Goal: Task Accomplishment & Management: Complete application form

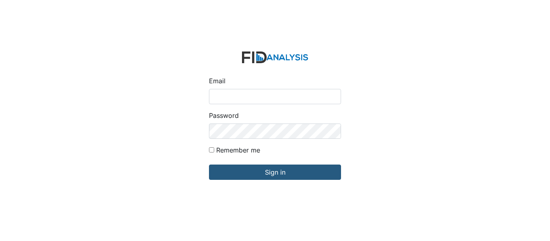
click at [239, 99] on input "Email" at bounding box center [275, 96] width 132 height 15
type input "[EMAIL_ADDRESS][DOMAIN_NAME]"
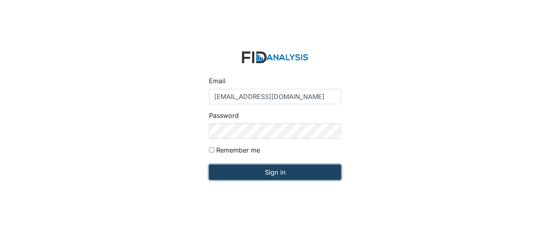
click at [245, 173] on input "Sign in" at bounding box center [275, 172] width 132 height 15
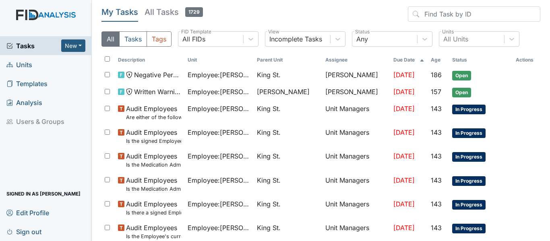
click at [26, 65] on span "Units" at bounding box center [19, 64] width 26 height 12
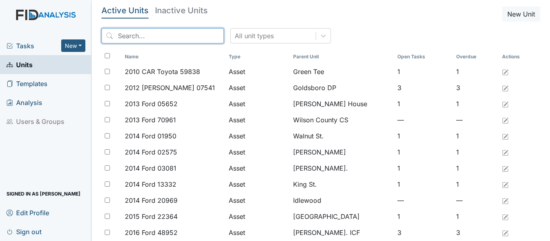
click at [126, 38] on input "search" at bounding box center [162, 35] width 122 height 15
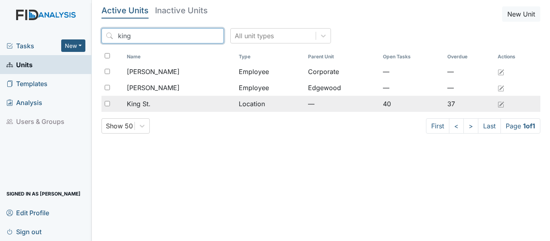
type input "king"
click at [150, 100] on span "King St." at bounding box center [139, 104] width 24 height 10
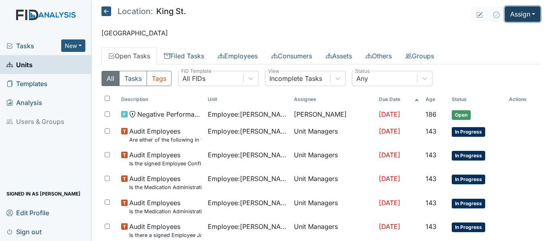
click at [515, 9] on button "Assign" at bounding box center [522, 13] width 35 height 15
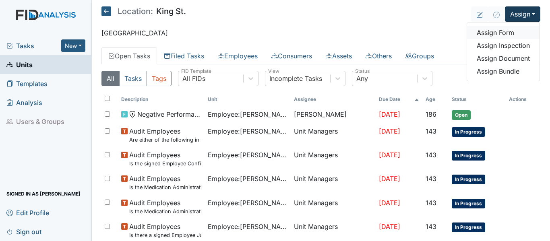
click at [503, 31] on link "Assign Form" at bounding box center [503, 32] width 72 height 13
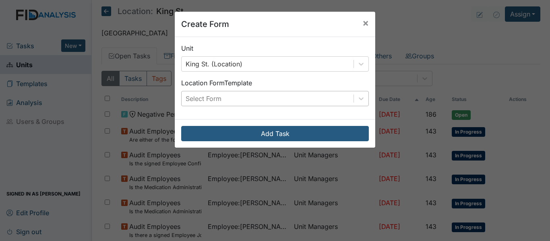
click at [286, 95] on div "Select Form" at bounding box center [267, 98] width 172 height 14
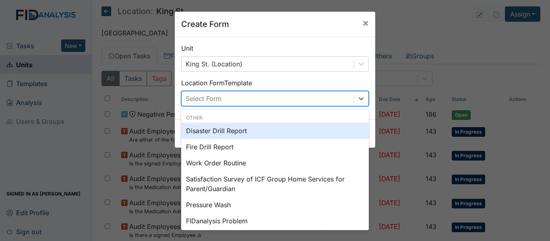
click at [232, 132] on div "Disaster Drill Report" at bounding box center [275, 131] width 188 height 16
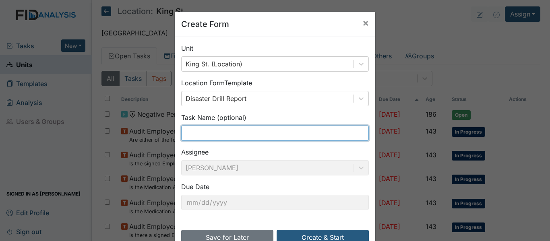
click at [233, 135] on input "text" at bounding box center [275, 133] width 188 height 15
type input "August"
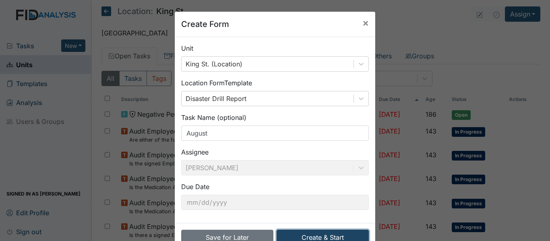
click at [299, 235] on button "Create & Start" at bounding box center [322, 237] width 92 height 15
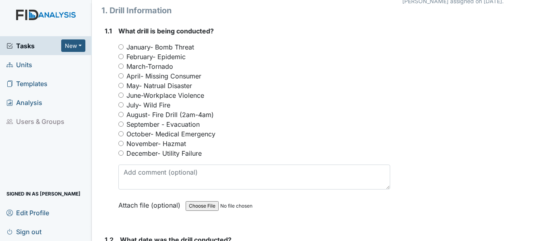
scroll to position [97, 0]
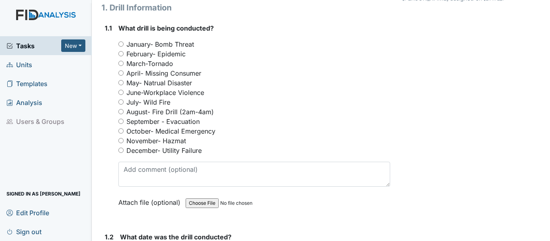
click at [169, 113] on label "August- Fire Drill (2am-4am)" at bounding box center [169, 112] width 87 height 10
click at [124, 113] on input "August- Fire Drill (2am-4am)" at bounding box center [120, 111] width 5 height 5
radio input "true"
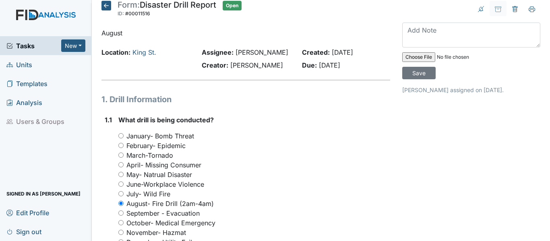
click at [423, 56] on input "file" at bounding box center [456, 56] width 109 height 19
type input "C:\fakepath\3rd shift Disaster.jpg"
click at [406, 72] on input "Save" at bounding box center [418, 73] width 33 height 12
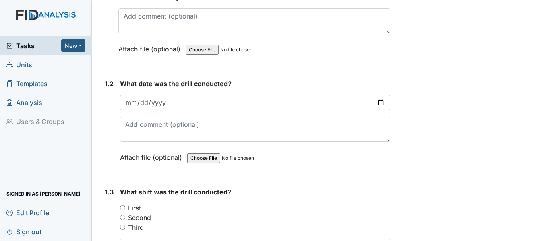
scroll to position [253, 0]
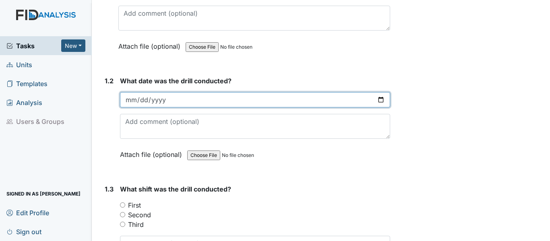
click at [377, 98] on input "date" at bounding box center [255, 99] width 270 height 15
type input "2025-08-14"
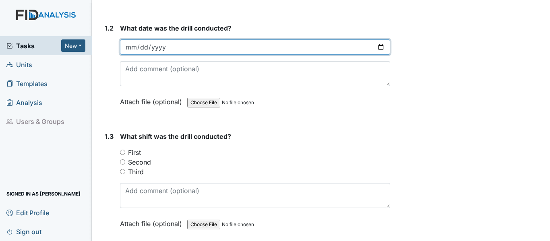
scroll to position [315, 0]
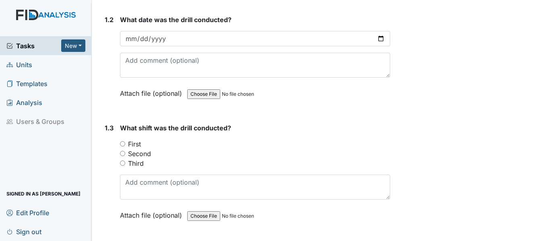
click at [136, 142] on label "First" at bounding box center [134, 144] width 13 height 10
click at [125, 142] on input "First" at bounding box center [122, 143] width 5 height 5
radio input "true"
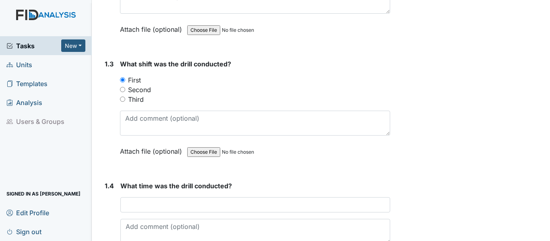
scroll to position [381, 0]
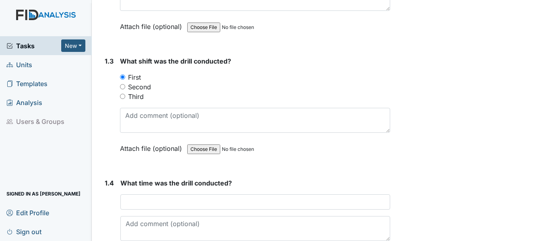
click at [139, 95] on label "Third" at bounding box center [136, 97] width 16 height 10
click at [125, 95] on input "Third" at bounding box center [122, 96] width 5 height 5
radio input "true"
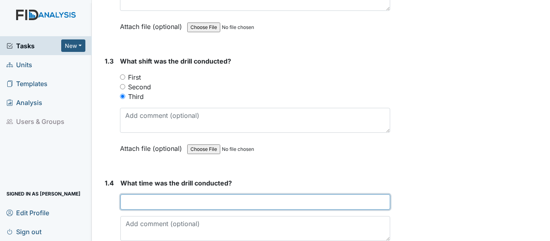
click at [152, 204] on input "text" at bounding box center [255, 201] width 270 height 15
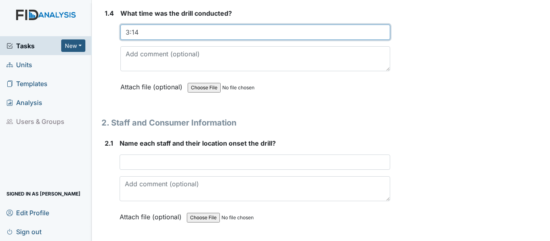
scroll to position [587, 0]
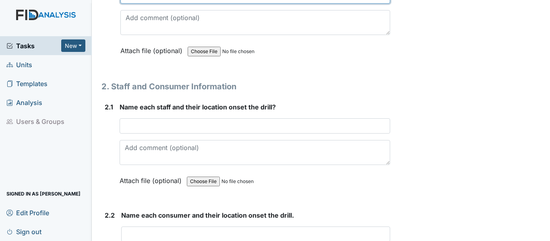
type input "3:14"
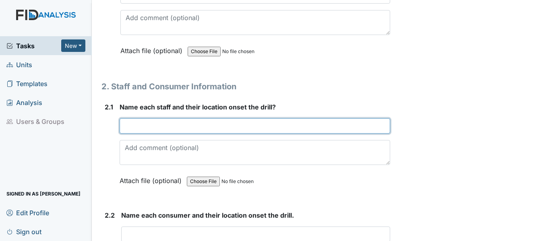
click at [161, 123] on input "text" at bounding box center [255, 125] width 270 height 15
type input "S"
type input "Aliyah hallway"
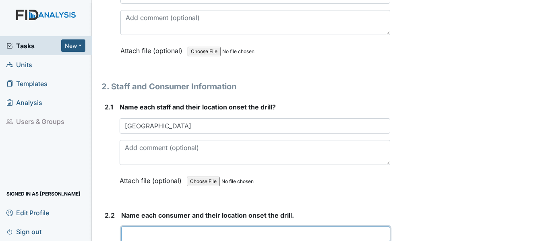
click at [163, 234] on input "text" at bounding box center [255, 234] width 269 height 15
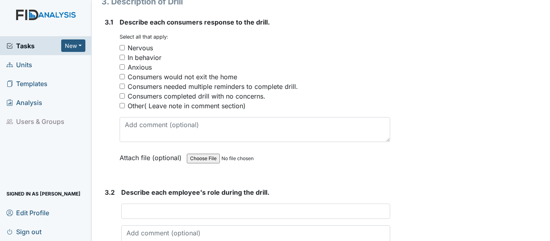
scroll to position [913, 0]
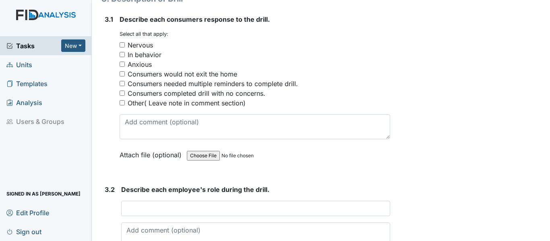
type input "All consumer in bed"
click at [151, 95] on div "Consumers completed drill with no concerns." at bounding box center [197, 94] width 138 height 10
click at [125, 95] on input "Consumers completed drill with no concerns." at bounding box center [122, 93] width 5 height 5
checkbox input "true"
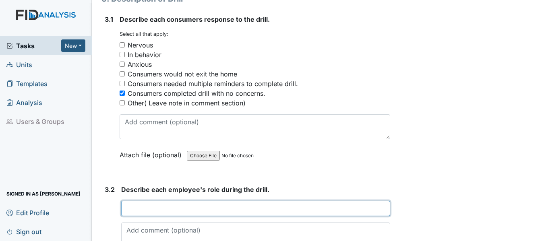
click at [189, 208] on input "text" at bounding box center [255, 208] width 269 height 15
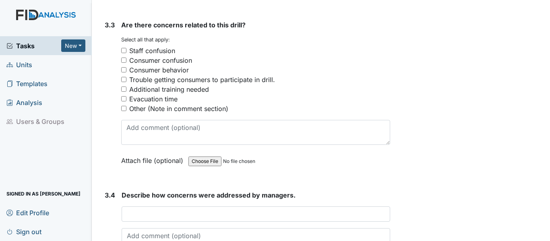
scroll to position [1189, 0]
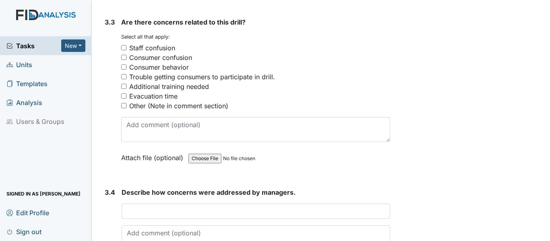
type input "See attached?"
click at [135, 105] on div "Other (Note in comment section)" at bounding box center [178, 106] width 99 height 10
click at [126, 105] on input "Other (Note in comment section)" at bounding box center [123, 105] width 5 height 5
checkbox input "true"
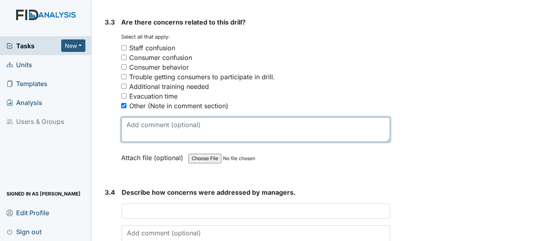
click at [136, 129] on textarea at bounding box center [255, 129] width 269 height 25
type textarea "N/A"
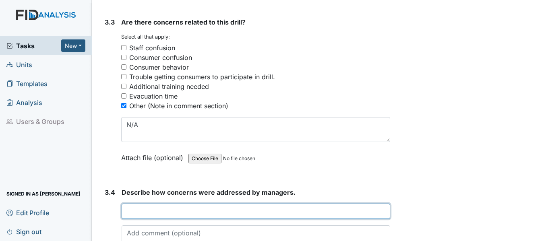
click at [221, 209] on input "text" at bounding box center [256, 211] width 268 height 15
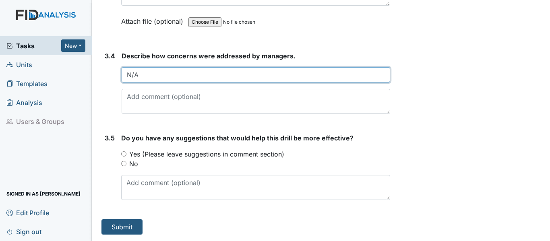
type input "N/A"
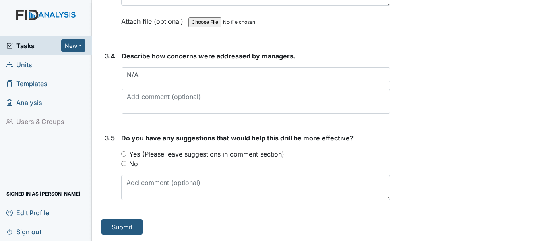
click at [132, 164] on label "No" at bounding box center [133, 164] width 9 height 10
click at [126, 164] on input "No" at bounding box center [123, 163] width 5 height 5
radio input "true"
click at [126, 225] on button "Submit" at bounding box center [121, 226] width 41 height 15
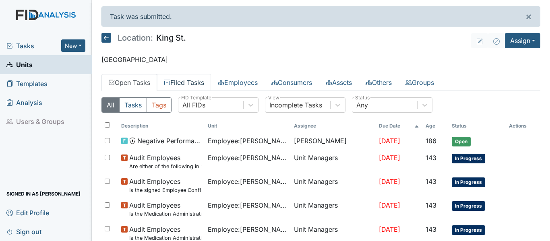
click at [200, 81] on link "Filed Tasks" at bounding box center [184, 82] width 54 height 17
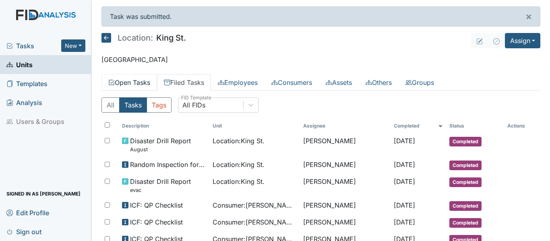
click at [130, 80] on link "Open Tasks" at bounding box center [129, 82] width 56 height 17
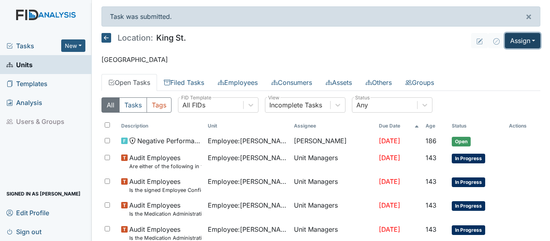
click at [511, 42] on button "Assign" at bounding box center [522, 40] width 35 height 15
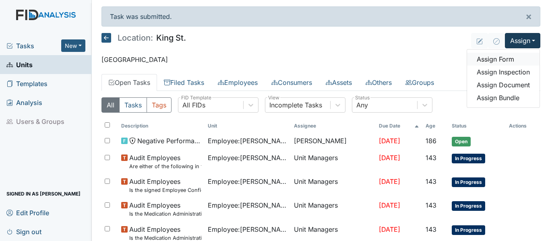
click at [488, 60] on link "Assign Form" at bounding box center [503, 59] width 72 height 13
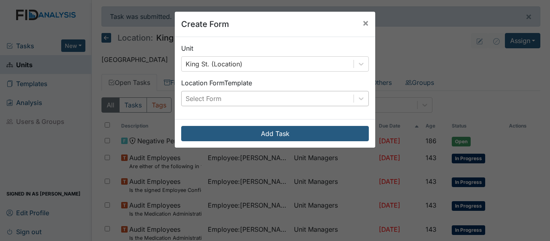
click at [232, 100] on div "Select Form" at bounding box center [267, 98] width 172 height 14
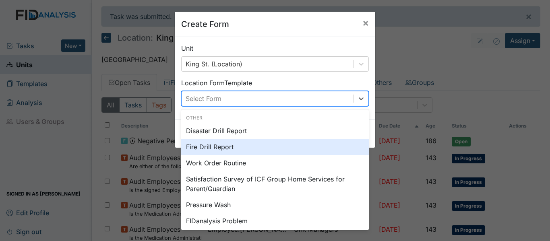
click at [210, 143] on div "Fire Drill Report" at bounding box center [275, 147] width 188 height 16
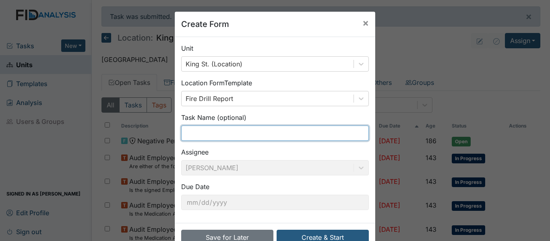
click at [199, 139] on input "text" at bounding box center [275, 133] width 188 height 15
type input "August"
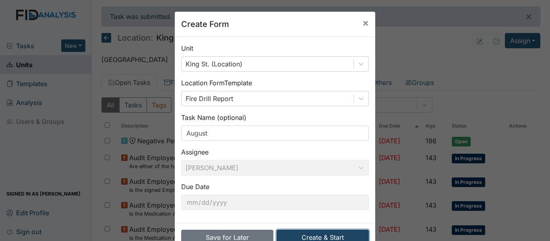
click at [299, 237] on button "Create & Start" at bounding box center [322, 237] width 92 height 15
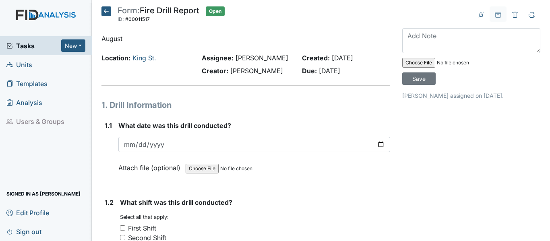
click at [418, 68] on input "file" at bounding box center [456, 62] width 109 height 19
type input "C:\fakepath\2nd shift fire.jpg"
click at [418, 74] on input "Save" at bounding box center [418, 78] width 33 height 12
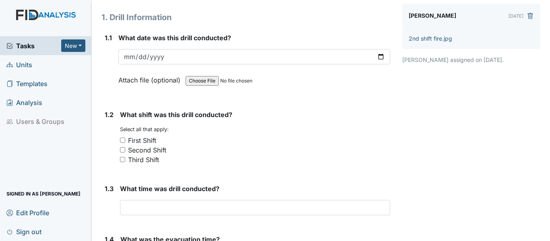
scroll to position [92, 0]
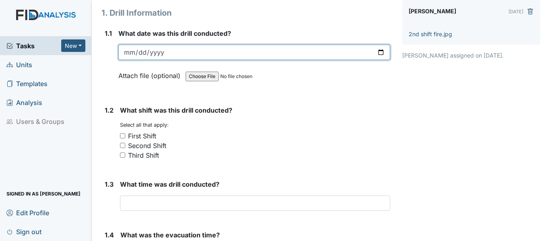
click at [375, 52] on input "date" at bounding box center [254, 52] width 272 height 15
type input "[DATE]"
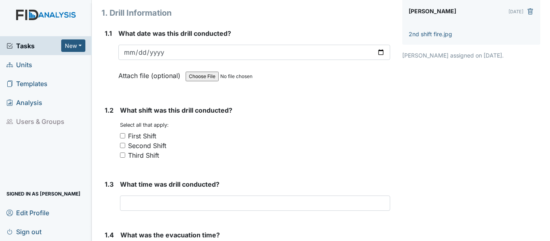
click at [149, 143] on div "Second Shift" at bounding box center [147, 146] width 38 height 10
click at [125, 143] on input "Second Shift" at bounding box center [122, 145] width 5 height 5
checkbox input "true"
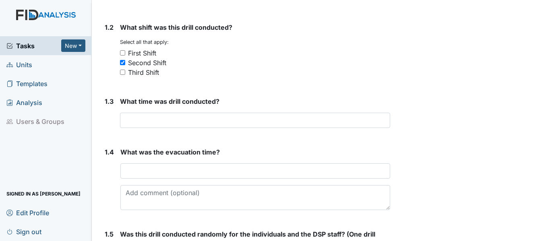
scroll to position [177, 0]
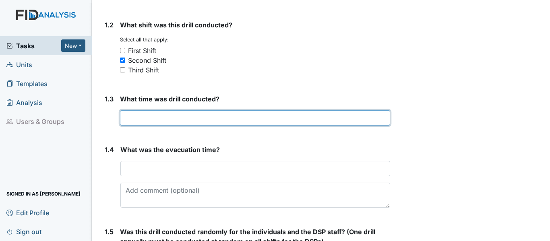
click at [164, 121] on input "text" at bounding box center [255, 117] width 270 height 15
type input "[DATE]"
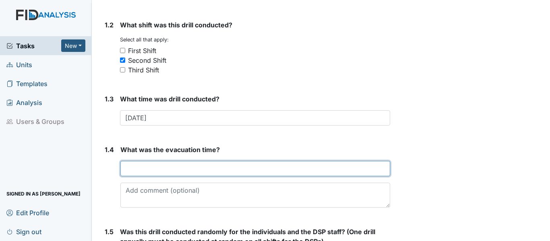
click at [177, 168] on input "text" at bounding box center [255, 168] width 270 height 15
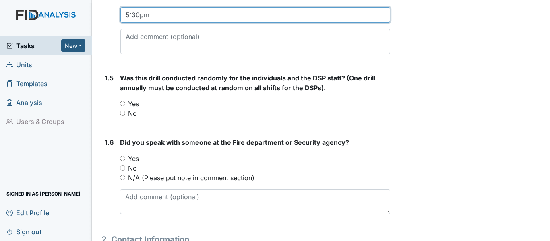
scroll to position [336, 0]
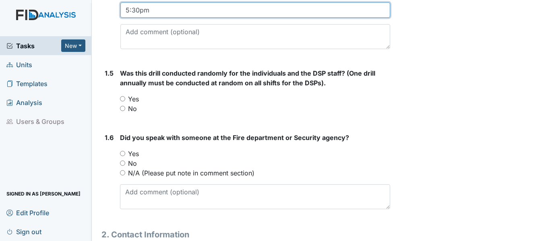
type input "5:30pm"
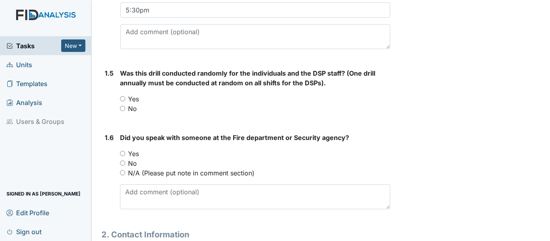
click at [134, 97] on label "Yes" at bounding box center [133, 99] width 11 height 10
click at [125, 97] on input "Yes" at bounding box center [122, 98] width 5 height 5
radio input "true"
click at [134, 152] on label "Yes" at bounding box center [133, 154] width 11 height 10
click at [125, 152] on input "Yes" at bounding box center [122, 153] width 5 height 5
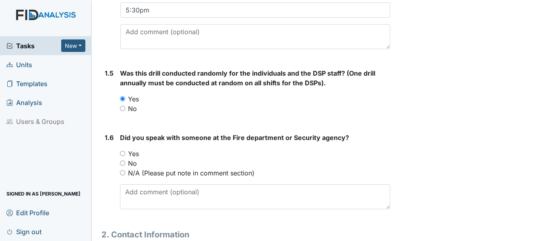
radio input "true"
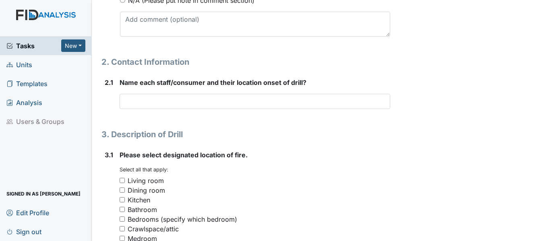
scroll to position [525, 0]
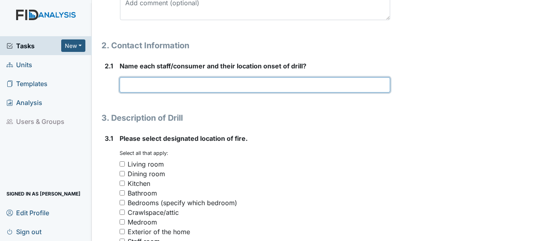
drag, startPoint x: 180, startPoint y: 85, endPoint x: 162, endPoint y: 86, distance: 18.1
click at [162, 86] on input "text" at bounding box center [255, 84] width 270 height 15
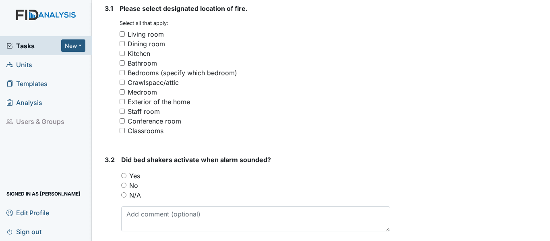
scroll to position [667, 0]
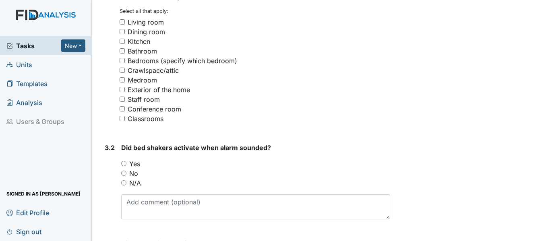
type input "NS-kitchen, [GEOGRAPHIC_DATA]-Laundry room, SH-Dining Room"
click at [144, 51] on div "Bathroom" at bounding box center [142, 51] width 29 height 10
click at [125, 51] on input "Bathroom" at bounding box center [122, 50] width 5 height 5
checkbox input "true"
click at [132, 183] on label "N/A" at bounding box center [135, 183] width 12 height 10
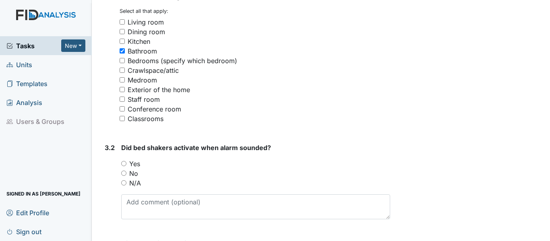
click at [126, 183] on input "N/A" at bounding box center [123, 182] width 5 height 5
radio input "true"
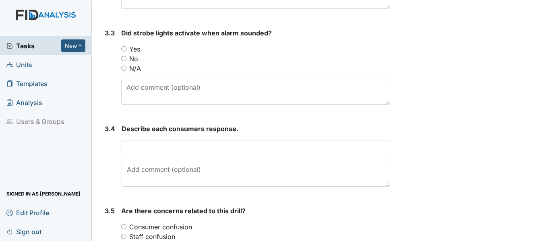
scroll to position [880, 0]
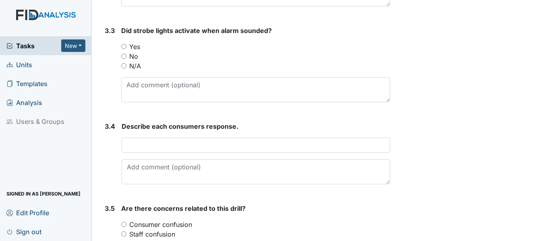
click at [130, 45] on label "Yes" at bounding box center [134, 47] width 11 height 10
click at [126, 45] on input "Yes" at bounding box center [123, 46] width 5 height 5
radio input "true"
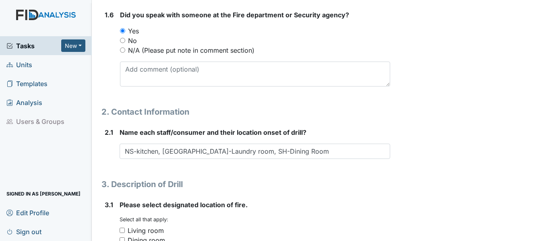
scroll to position [466, 0]
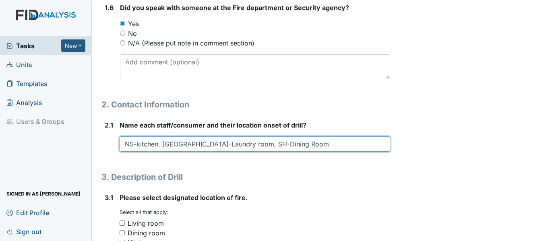
click at [276, 144] on input "NS-kitchen, [GEOGRAPHIC_DATA]-Laundry room, SH-Dining Room" at bounding box center [255, 143] width 270 height 15
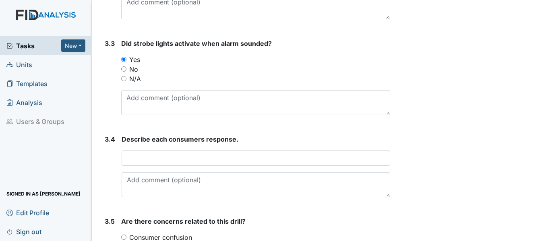
scroll to position [879, 0]
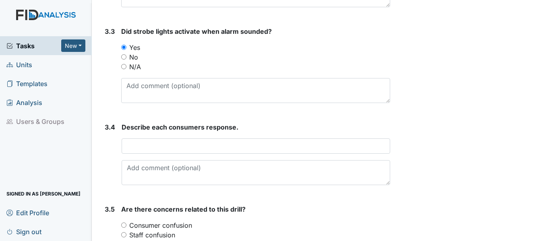
type input "NS-kitchen, [GEOGRAPHIC_DATA]-Laundry room, SH-Dining Room/ All consumers in li…"
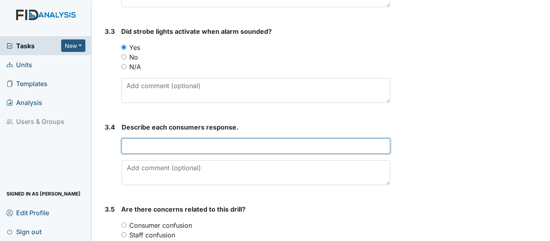
click at [139, 146] on input "text" at bounding box center [256, 145] width 268 height 15
click at [138, 146] on input "text" at bounding box center [256, 145] width 268 height 15
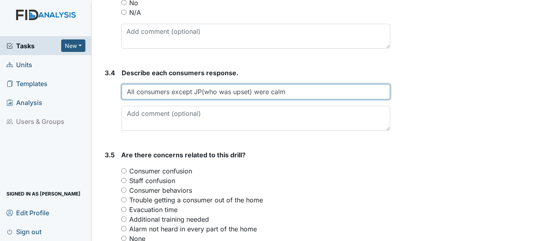
scroll to position [931, 0]
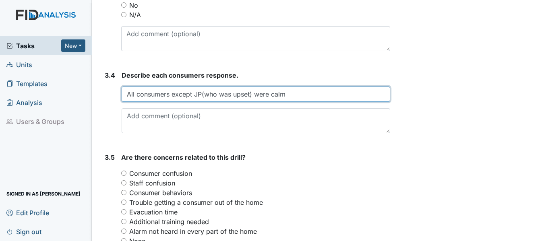
type input "All consumers except JP(who was upset) were calm"
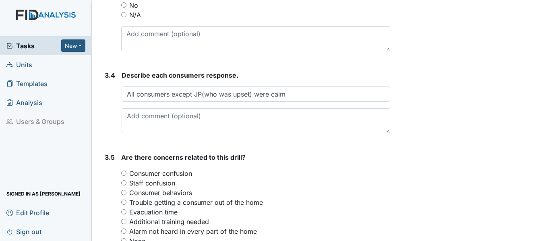
drag, startPoint x: 548, startPoint y: 176, endPoint x: 511, endPoint y: 203, distance: 46.1
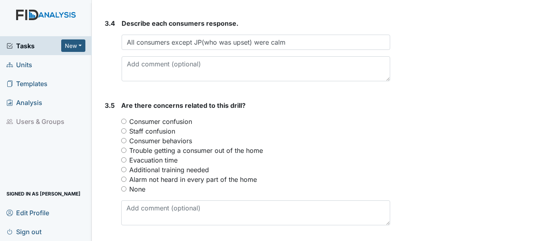
scroll to position [988, 0]
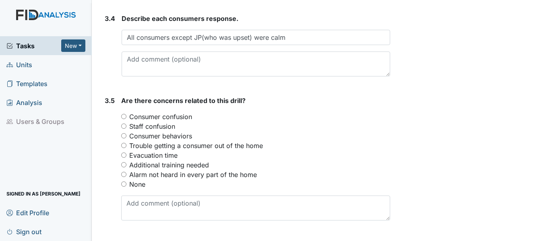
click at [138, 183] on label "None" at bounding box center [137, 184] width 16 height 10
click at [126, 183] on input "None" at bounding box center [123, 183] width 5 height 5
radio input "true"
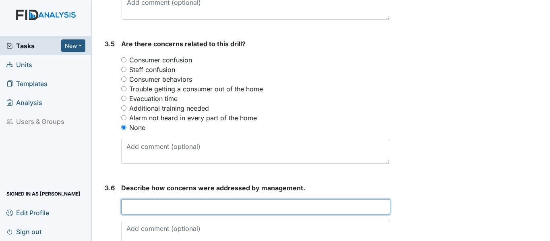
click at [182, 208] on input "text" at bounding box center [255, 206] width 269 height 15
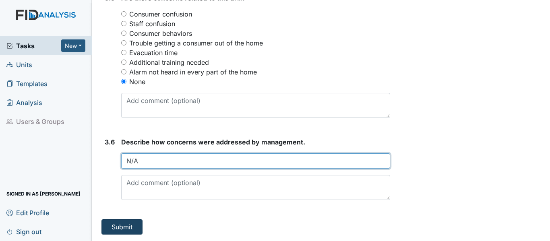
type input "N/A"
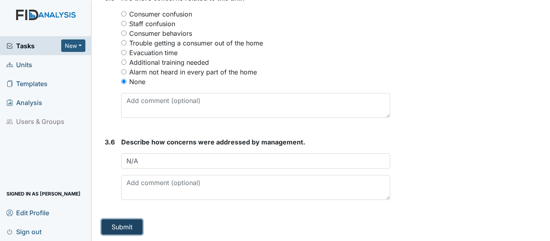
click at [121, 223] on button "Submit" at bounding box center [121, 226] width 41 height 15
